Goal: Navigation & Orientation: Understand site structure

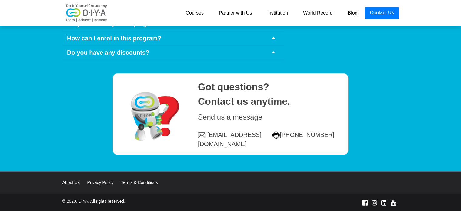
scroll to position [2991, 0]
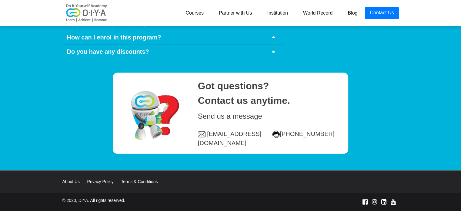
click at [281, 13] on link "Institution" at bounding box center [278, 13] width 36 height 12
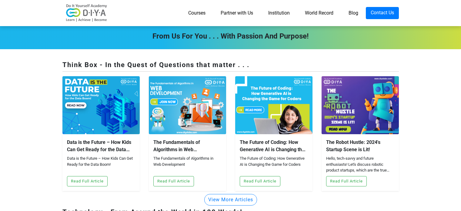
click at [357, 14] on link "Blog" at bounding box center [353, 13] width 25 height 12
click at [76, 12] on img at bounding box center [86, 13] width 49 height 18
